Goal: Information Seeking & Learning: Find specific page/section

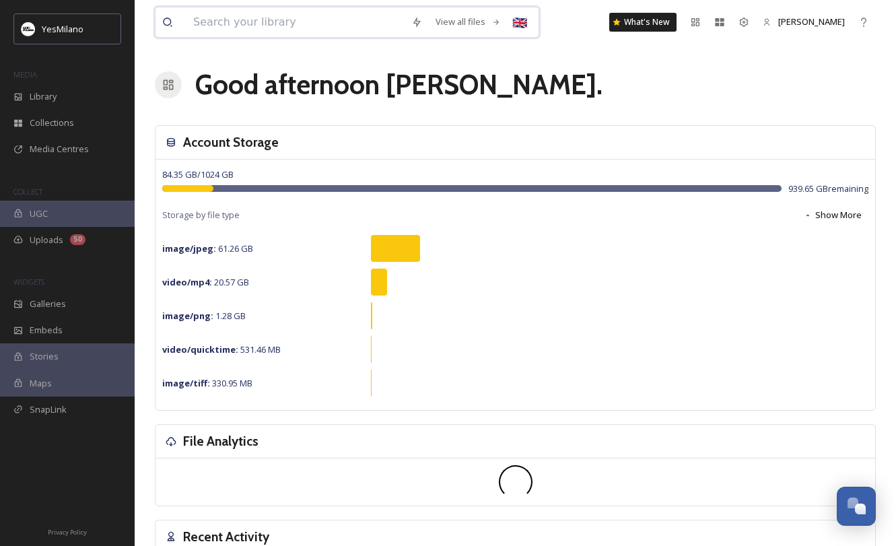
click at [289, 31] on input at bounding box center [296, 22] width 218 height 30
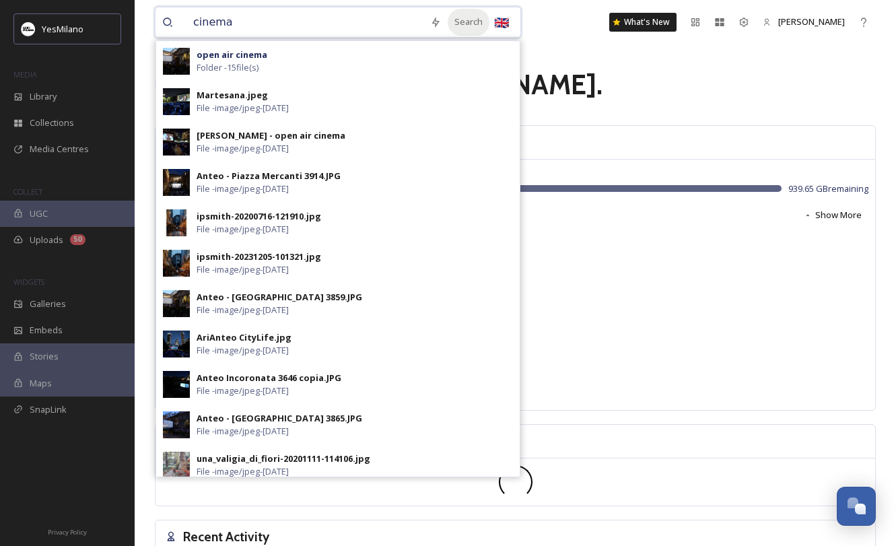
type input "cinema"
click at [463, 17] on div "Search" at bounding box center [469, 22] width 42 height 26
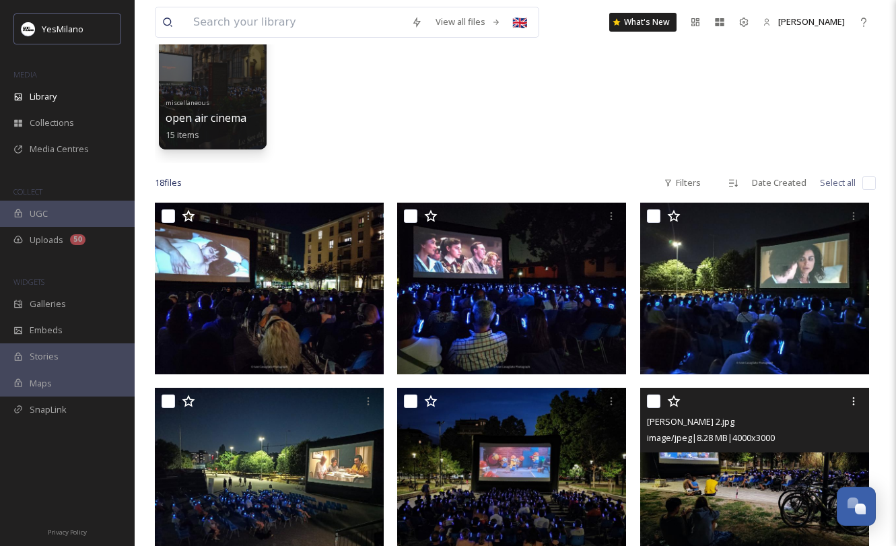
scroll to position [103, 0]
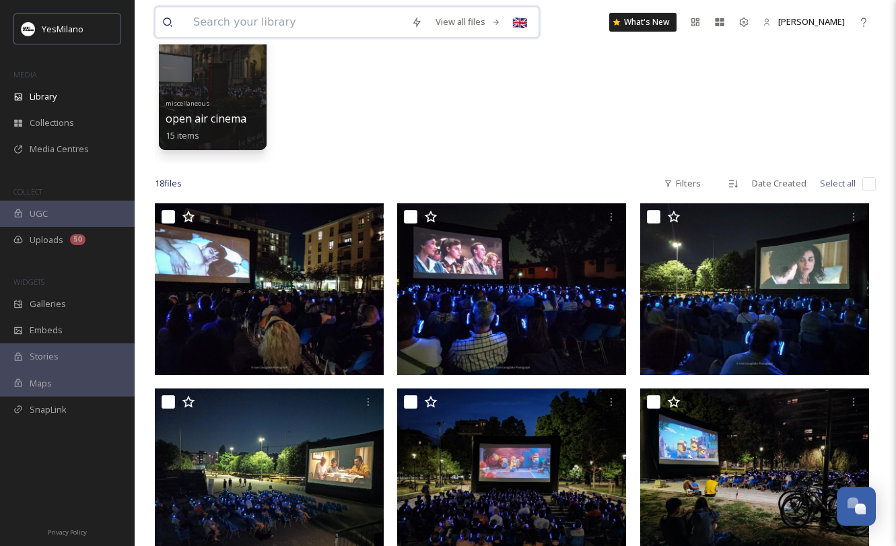
click at [291, 31] on input at bounding box center [296, 22] width 218 height 30
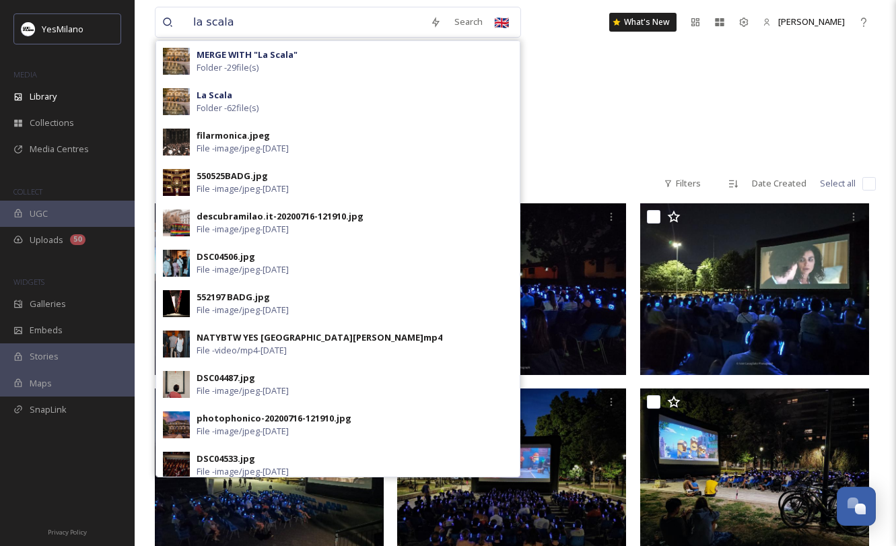
click at [543, 80] on div "miscellaneous open air cinema 15 items" at bounding box center [515, 86] width 721 height 155
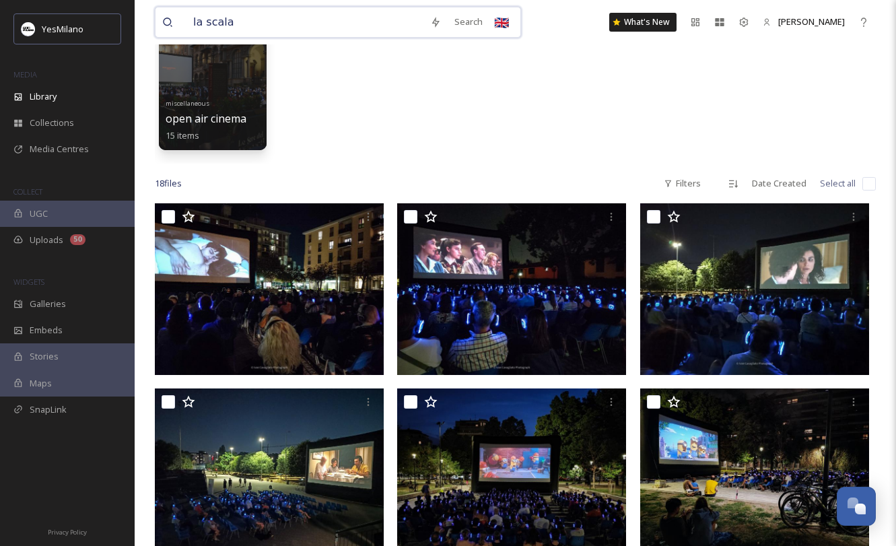
drag, startPoint x: 244, startPoint y: 28, endPoint x: 165, endPoint y: 28, distance: 79.5
click at [165, 28] on div "la scala" at bounding box center [292, 22] width 261 height 30
type input "beltrade"
